Goal: Information Seeking & Learning: Learn about a topic

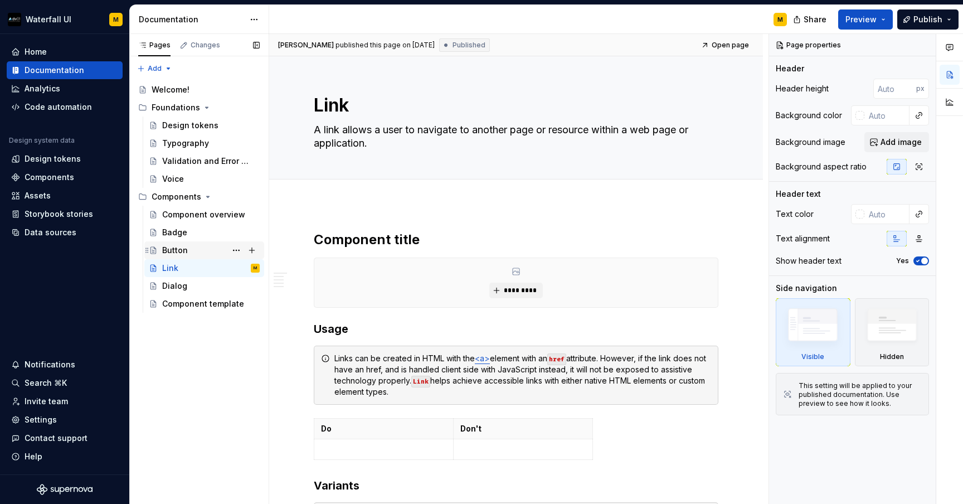
click at [182, 254] on div "Button" at bounding box center [175, 250] width 26 height 11
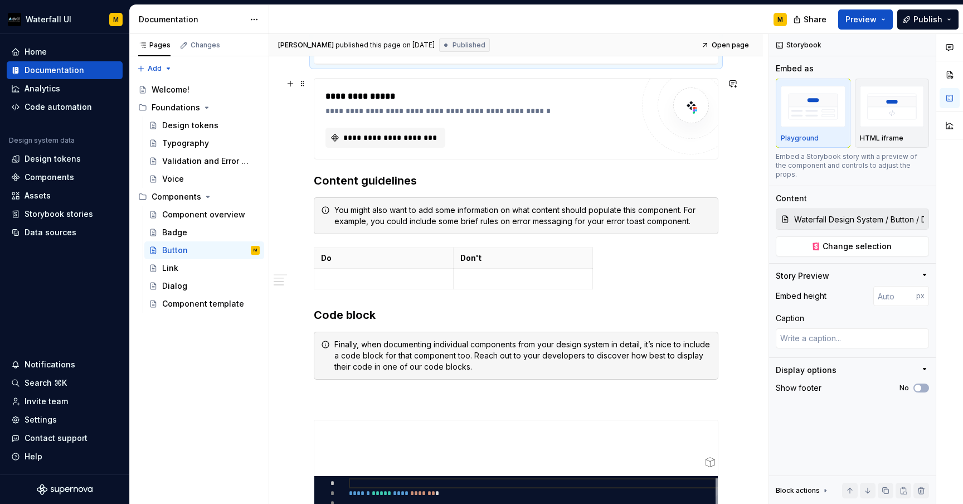
scroll to position [849, 0]
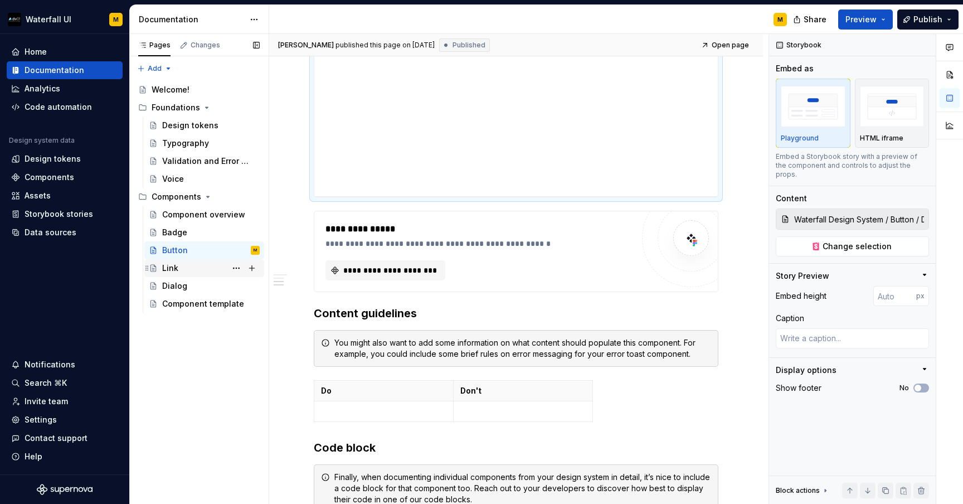
click at [186, 272] on div "Link" at bounding box center [211, 268] width 98 height 16
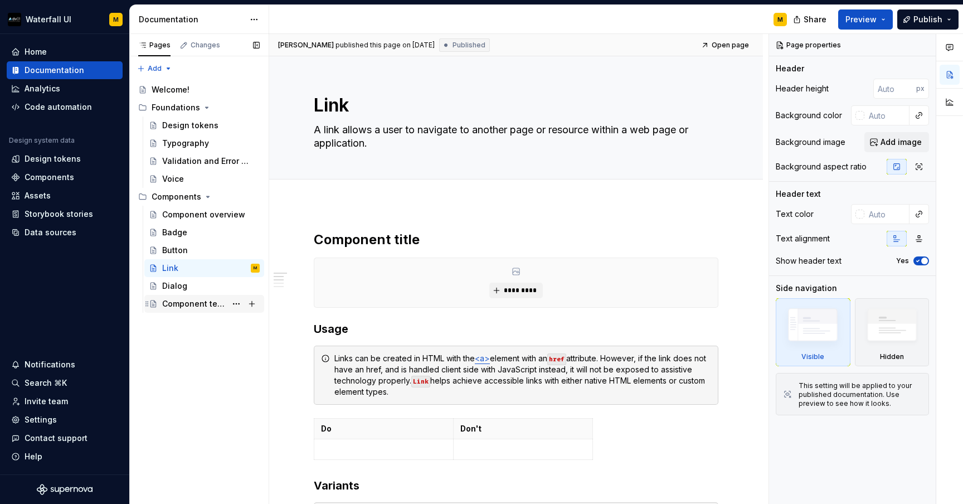
click at [196, 305] on div "Component template" at bounding box center [194, 303] width 64 height 11
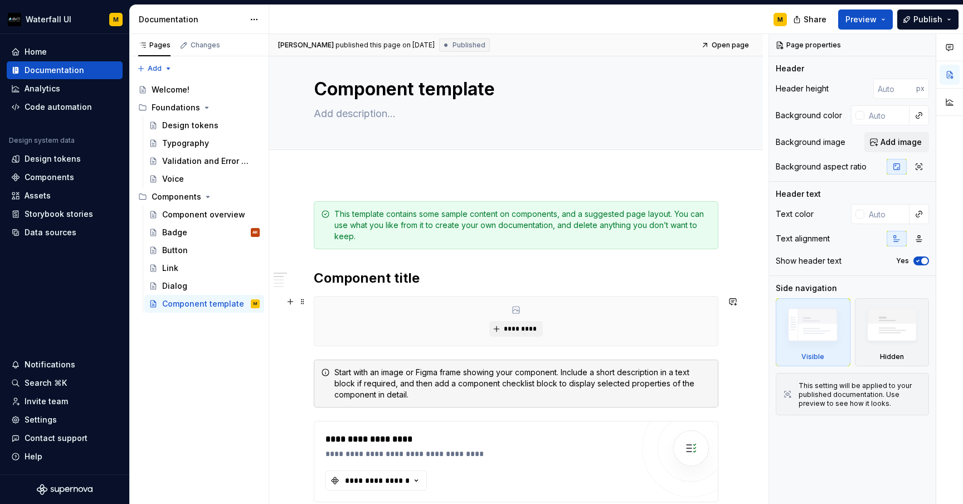
scroll to position [61, 0]
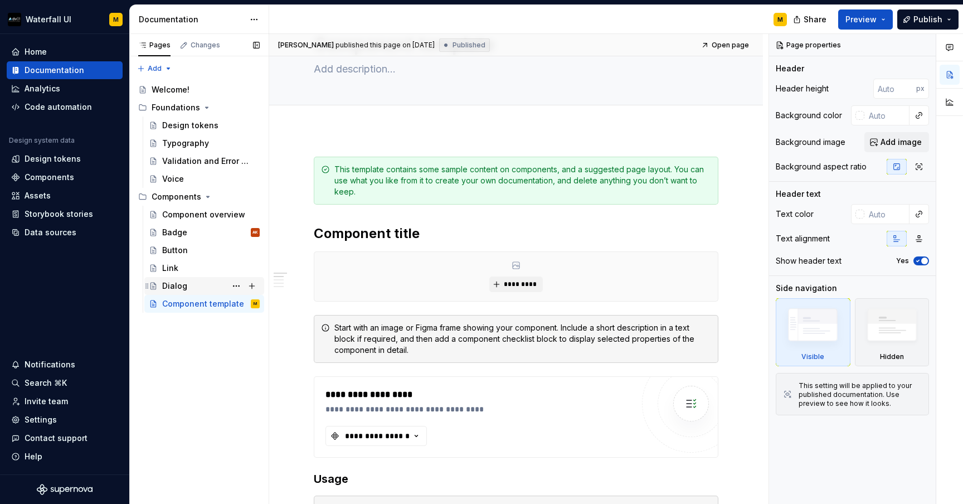
click at [169, 283] on div "Dialog" at bounding box center [174, 285] width 25 height 11
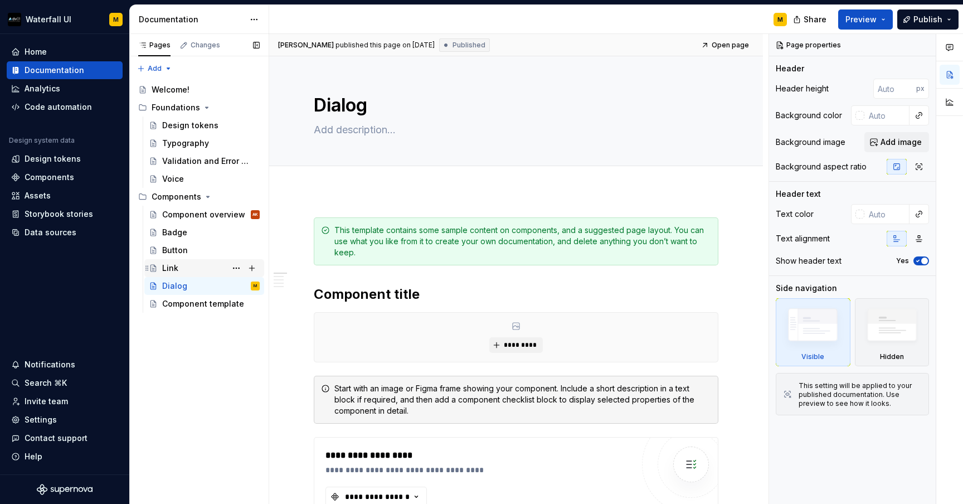
click at [196, 270] on div "Link" at bounding box center [211, 268] width 98 height 16
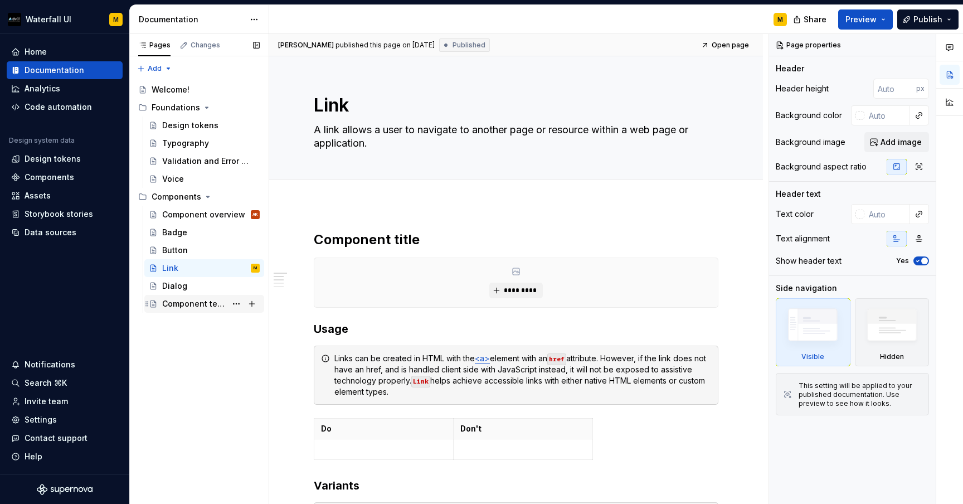
click at [189, 300] on div "Component template" at bounding box center [194, 303] width 64 height 11
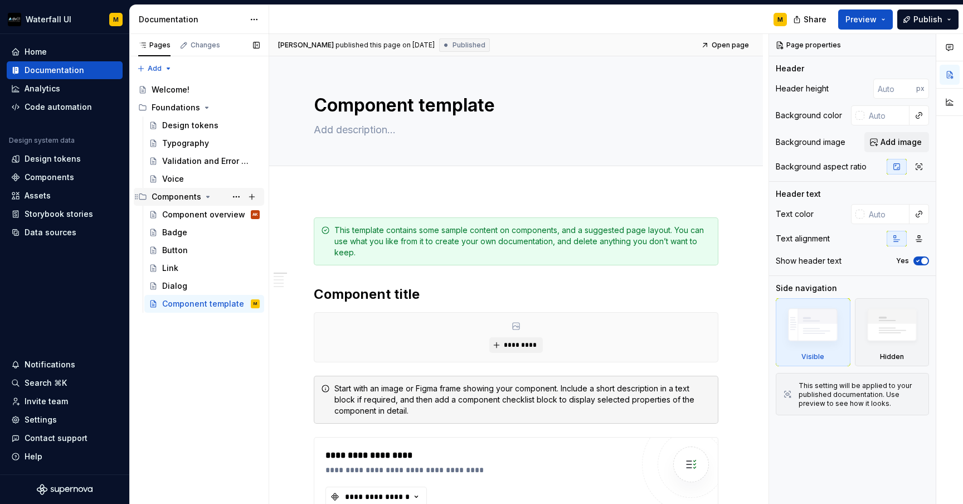
click at [167, 200] on div "Components" at bounding box center [177, 196] width 50 height 11
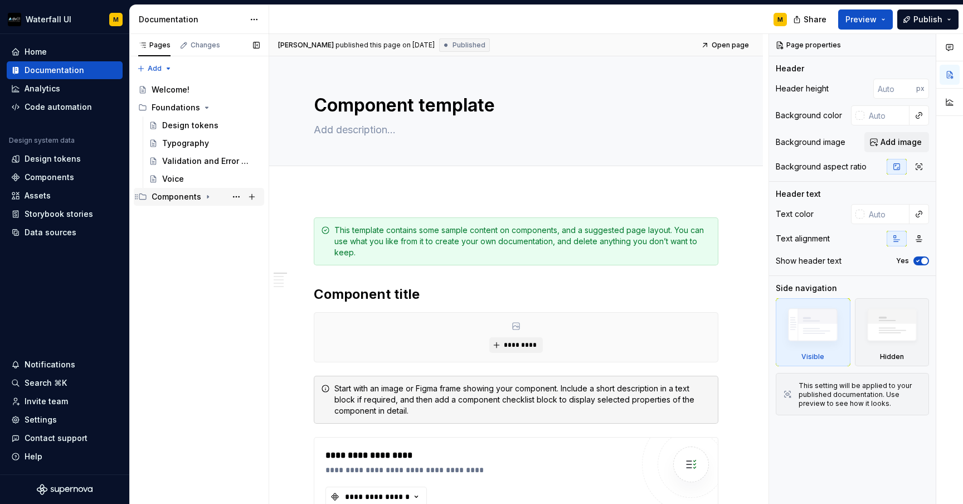
click at [167, 200] on div "Components" at bounding box center [177, 196] width 50 height 11
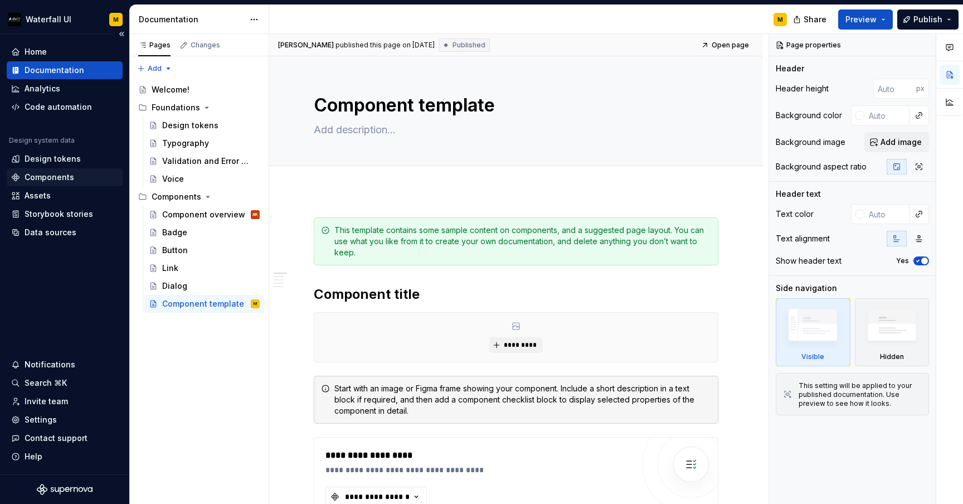
click at [40, 177] on div "Components" at bounding box center [50, 177] width 50 height 11
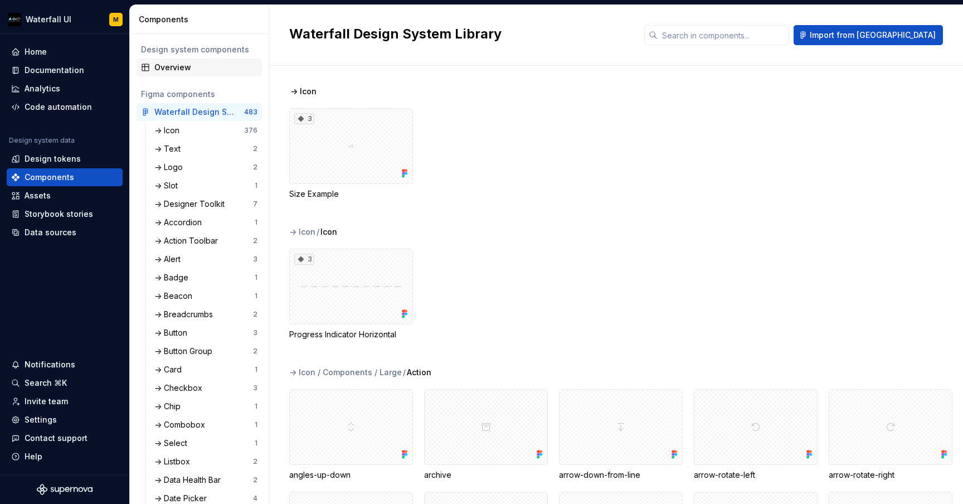
click at [201, 71] on div "Overview" at bounding box center [205, 67] width 103 height 11
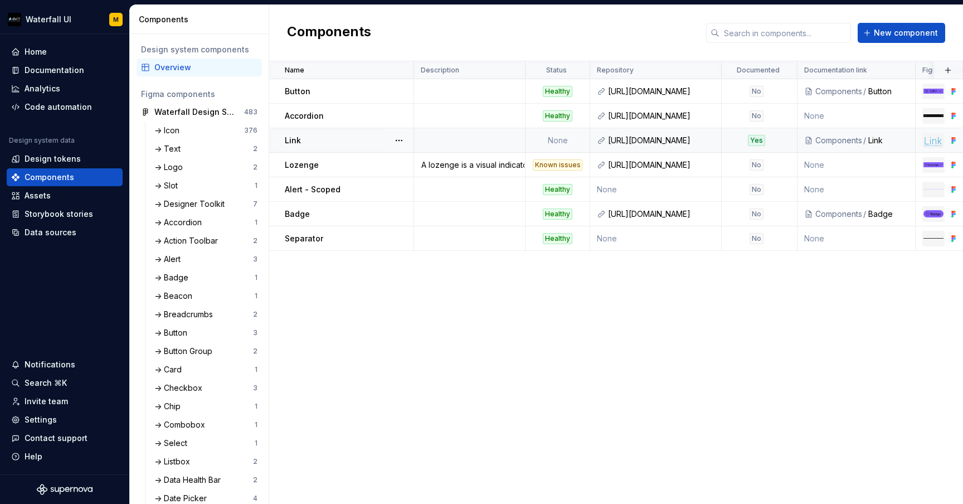
click at [324, 131] on td "Link" at bounding box center [341, 140] width 145 height 25
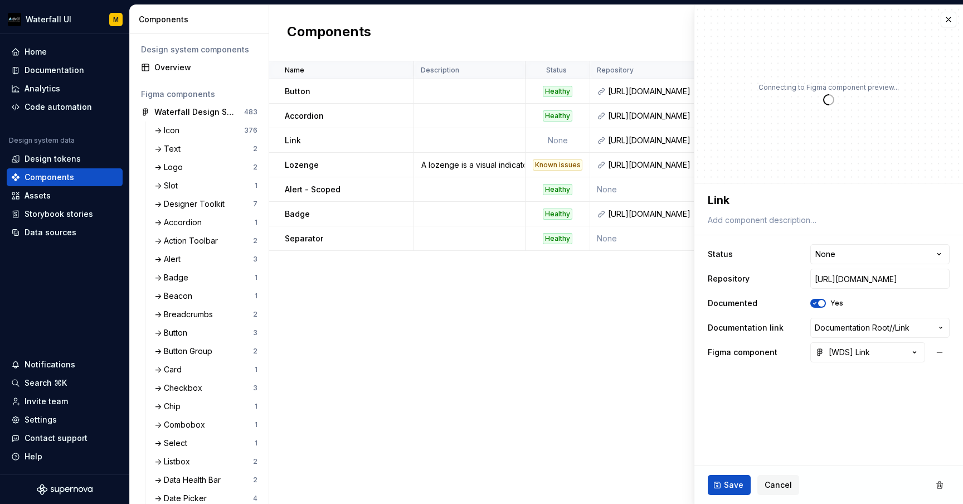
click at [349, 276] on div "Name Description Status Repository Documented Documentation link Figma componen…" at bounding box center [616, 282] width 694 height 442
click at [372, 56] on div "Components New component" at bounding box center [616, 33] width 694 height 56
click at [372, 64] on div "Name" at bounding box center [341, 70] width 145 height 18
type textarea "*"
click at [396, 64] on html "Waterfall UI M Home Documentation Analytics Code automation Design system data …" at bounding box center [481, 252] width 963 height 504
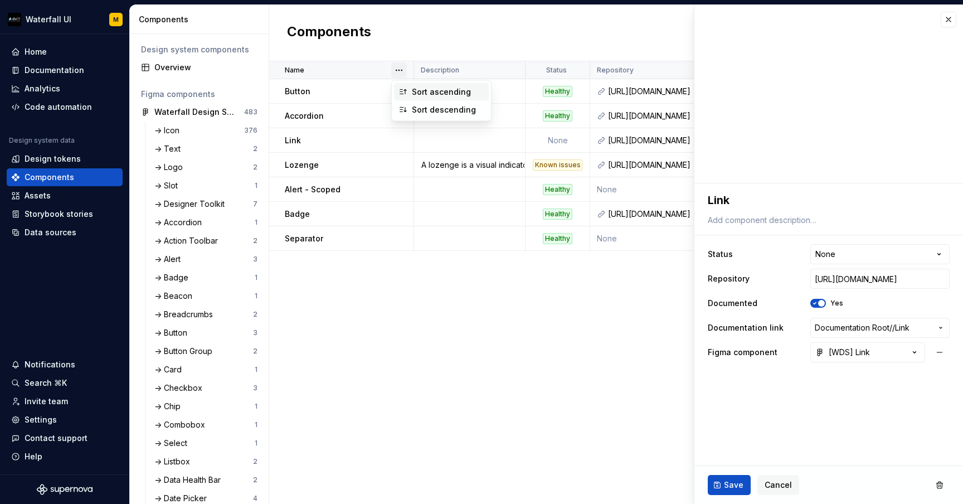
click at [405, 91] on icon at bounding box center [403, 92] width 6 height 4
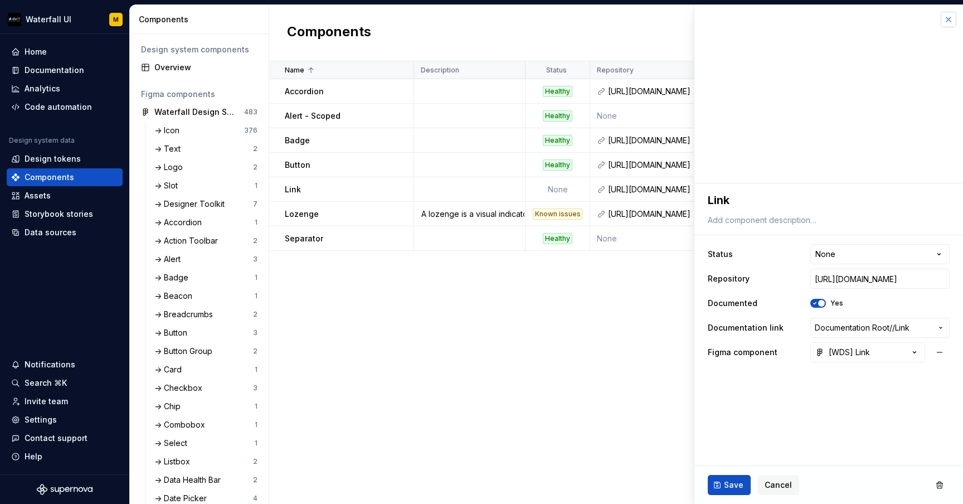
click at [948, 23] on button "button" at bounding box center [949, 20] width 16 height 16
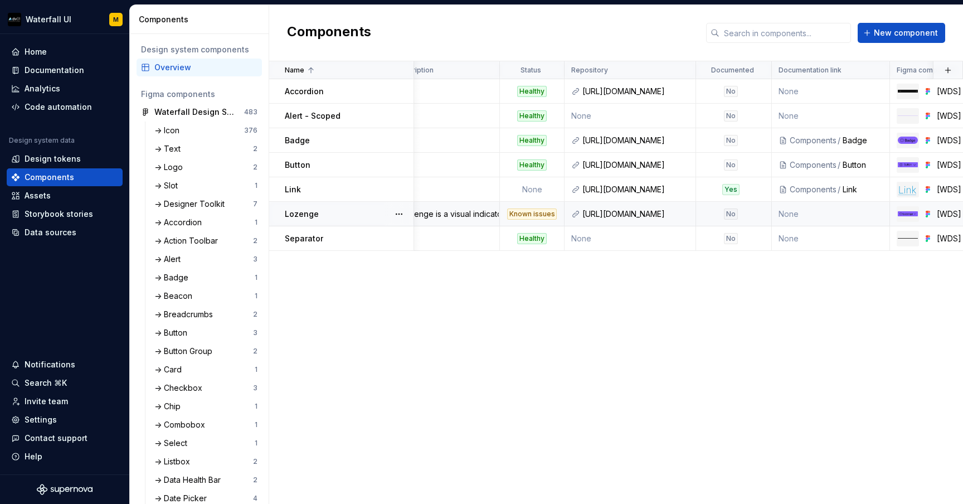
scroll to position [0, 28]
